Goal: Information Seeking & Learning: Find specific fact

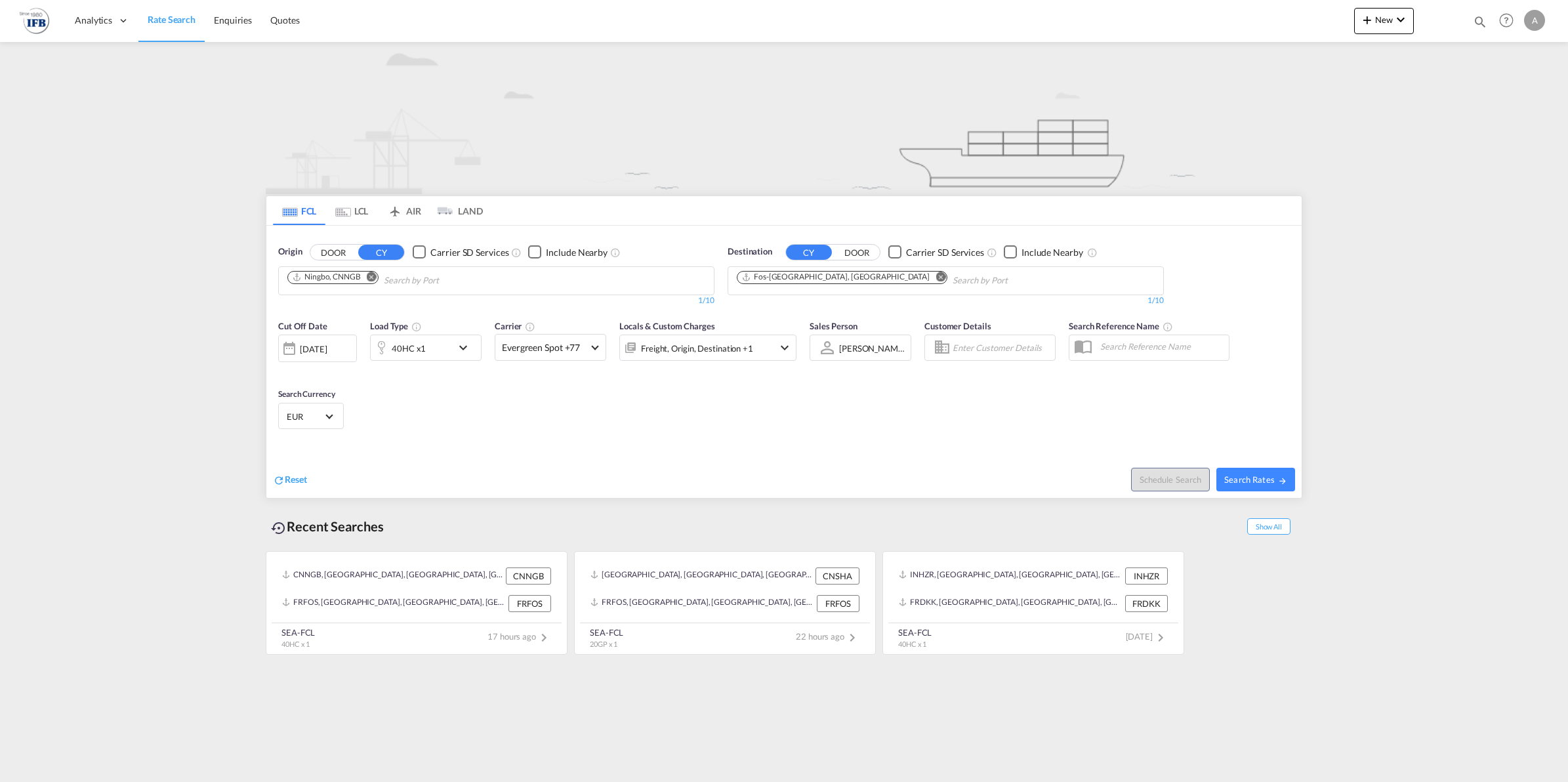
click at [375, 282] on button "Remove" at bounding box center [368, 278] width 20 height 13
type input "shekou"
click at [355, 303] on div "Shekou Pt China CNSHK" at bounding box center [389, 311] width 250 height 39
click at [322, 348] on div "[DATE]" at bounding box center [313, 349] width 27 height 11
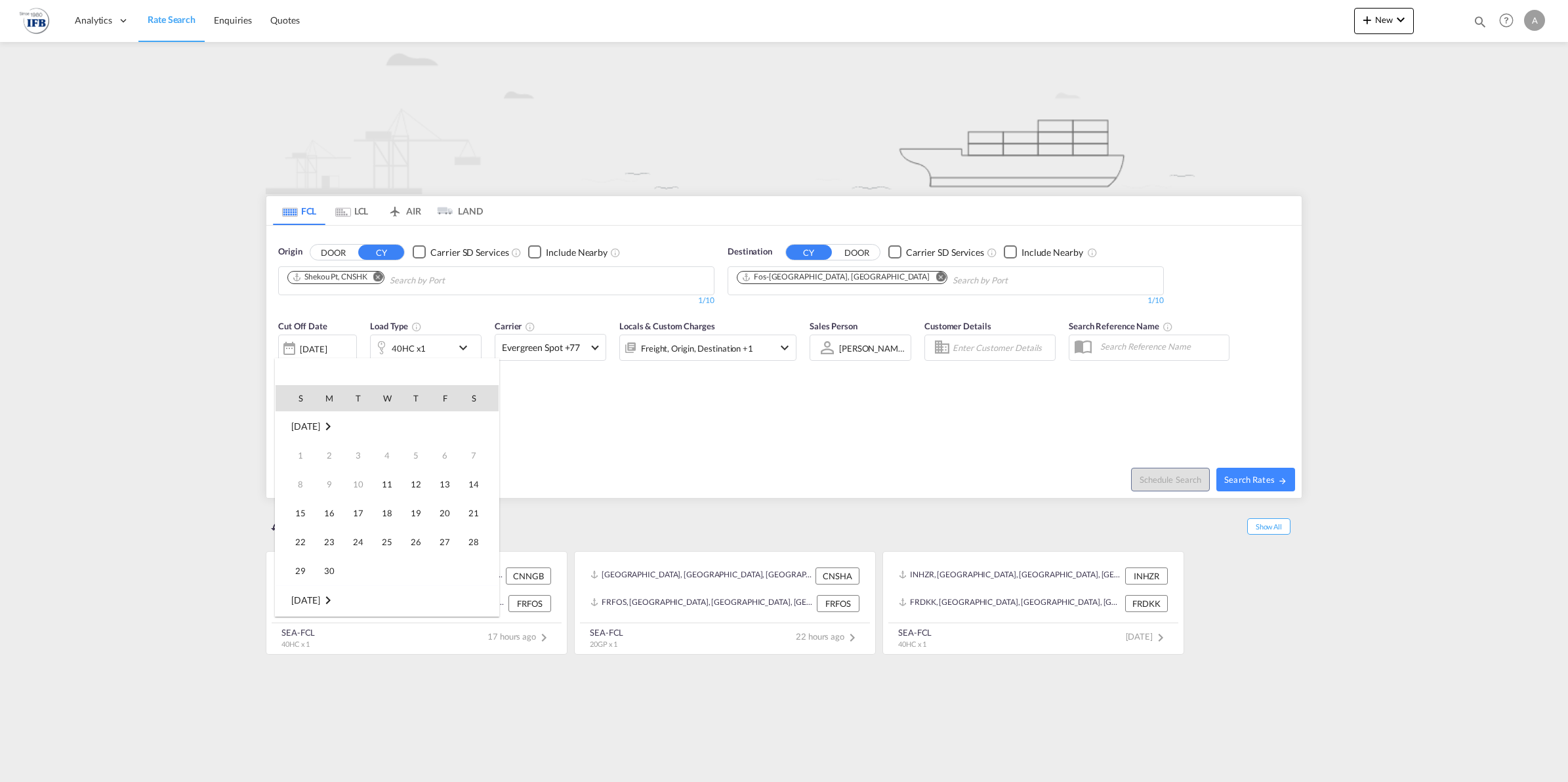
scroll to position [522, 0]
click at [439, 513] on span "19" at bounding box center [444, 513] width 26 height 26
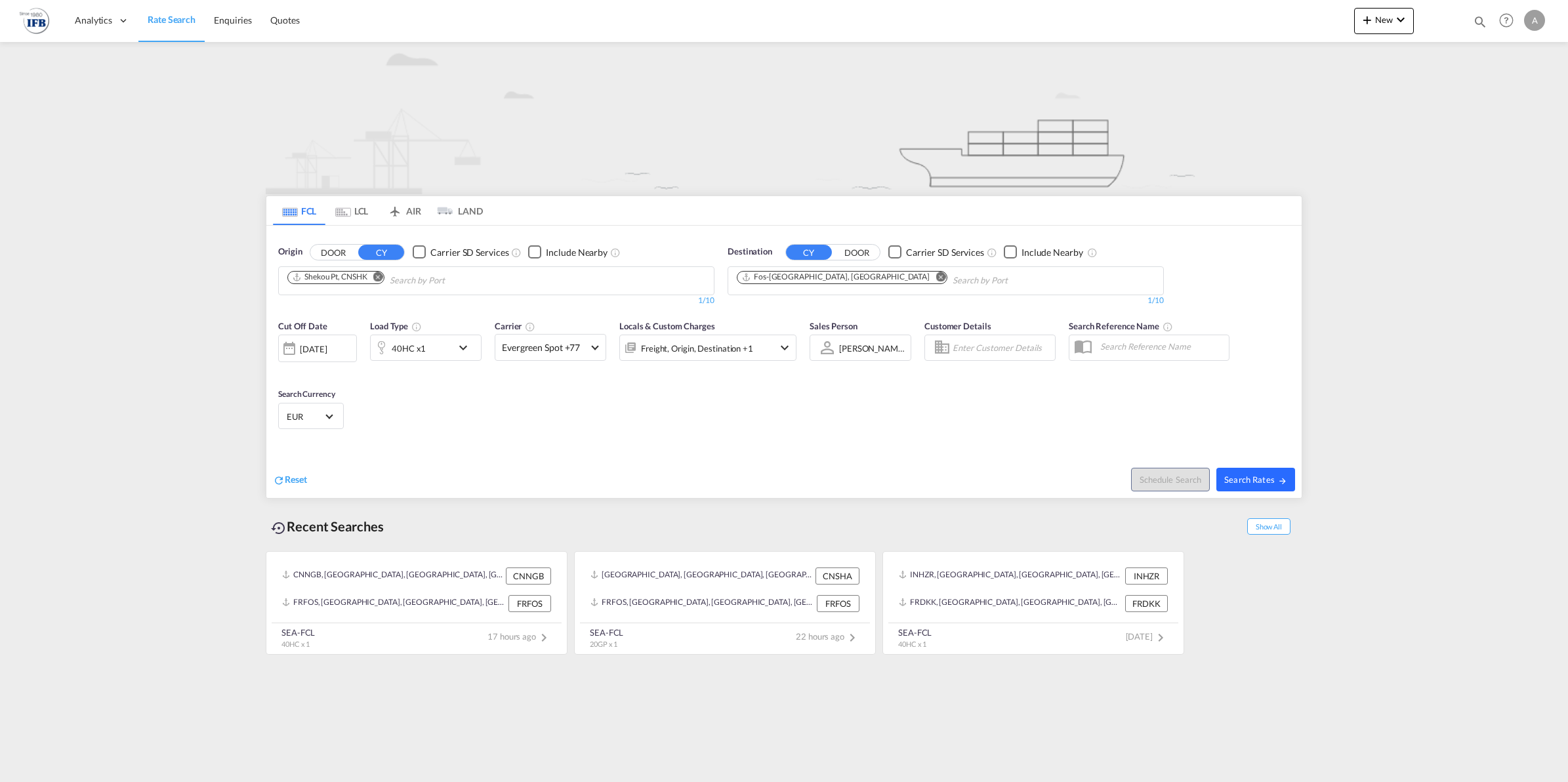
click at [1245, 488] on button "Search Rates" at bounding box center [1256, 479] width 79 height 24
type input "CNSHK to FRFOS / [DATE]"
